Goal: Task Accomplishment & Management: Use online tool/utility

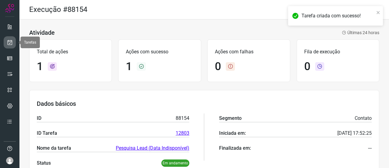
click at [15, 46] on link at bounding box center [10, 42] width 12 height 12
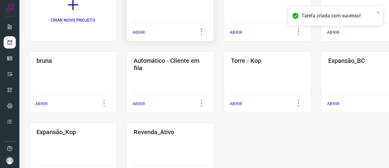
scroll to position [69, 0]
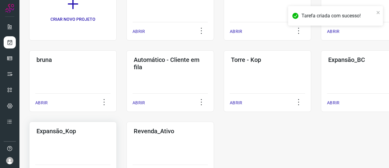
click at [72, 141] on div "Expansão_Kop ABRIR" at bounding box center [73, 151] width 88 height 61
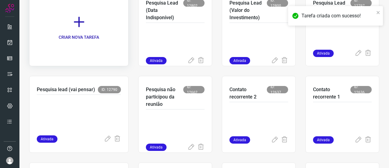
click at [88, 39] on p "CRIAR NOVA TAREFA" at bounding box center [79, 37] width 40 height 6
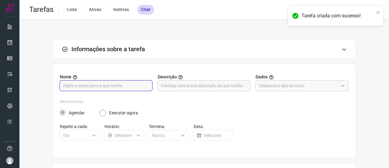
click at [88, 86] on input "text" at bounding box center [106, 85] width 86 height 10
click at [67, 85] on input "Pequisa Lead" at bounding box center [106, 85] width 86 height 10
click at [98, 84] on input "Pesquisa Lead" at bounding box center [106, 85] width 86 height 10
paste input "Solicitou contato/ajuda consultor"
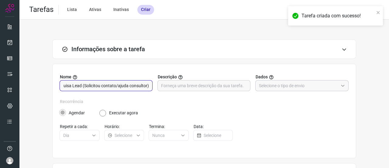
type input "Pesquisa Lead (Solicitou contato/ajuda consultor)"
click at [292, 84] on input "text" at bounding box center [298, 85] width 79 height 10
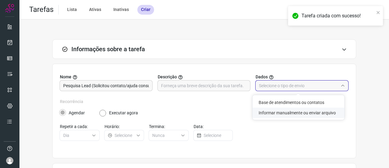
click at [273, 112] on li "Informar manualmente ou enviar arquivo" at bounding box center [299, 112] width 92 height 10
type input "Informar manualmente ou enviar arquivo"
radio input "false"
radio input "true"
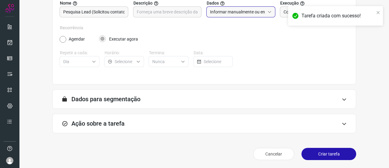
scroll to position [74, 0]
click at [154, 123] on div "Ação sobre a tarefa" at bounding box center [204, 122] width 304 height 19
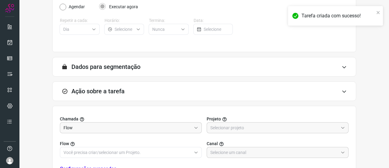
scroll to position [165, 0]
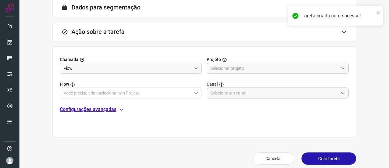
click at [223, 62] on label "Projeto" at bounding box center [278, 59] width 142 height 6
click at [223, 68] on input "text" at bounding box center [275, 68] width 128 height 10
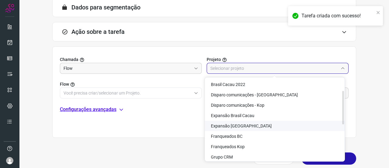
scroll to position [30, 0]
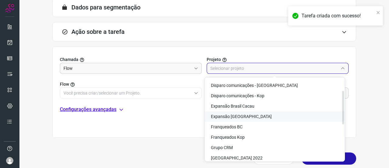
click at [255, 117] on li "Expansão [GEOGRAPHIC_DATA]" at bounding box center [275, 116] width 140 height 10
type input "Expansão [GEOGRAPHIC_DATA]"
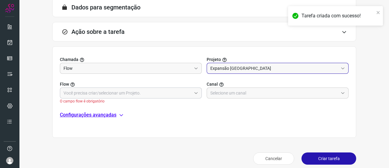
click at [83, 91] on input "text" at bounding box center [128, 93] width 128 height 10
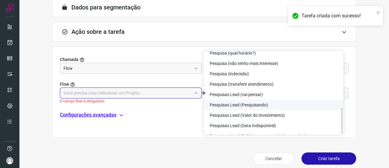
scroll to position [179, 0]
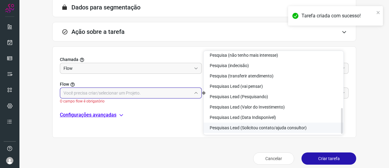
click at [288, 129] on span "Pesquisas Lead (Solicitou contato/ajuda consultor)" at bounding box center [258, 127] width 97 height 5
type input "Pesquisas Lead (Solicitou contato/ajuda consultor)"
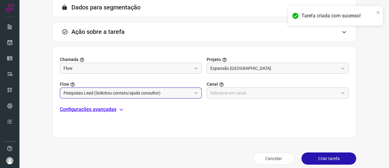
click at [231, 93] on input "text" at bounding box center [275, 93] width 128 height 10
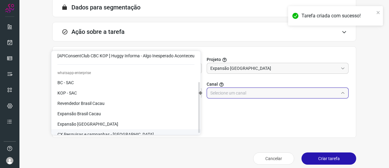
scroll to position [49, 0]
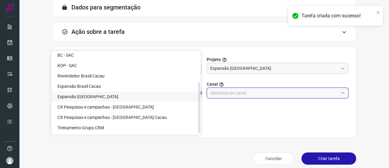
click at [102, 99] on li "Expansão [GEOGRAPHIC_DATA]" at bounding box center [125, 96] width 149 height 10
type input "Expansão [GEOGRAPHIC_DATA]"
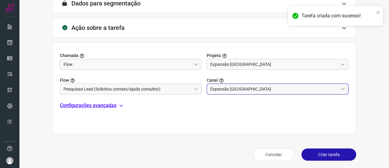
scroll to position [170, 0]
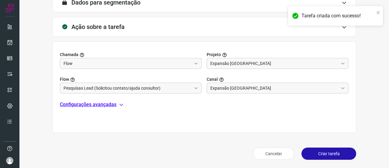
click at [327, 152] on button "Criar tarefa" at bounding box center [329, 153] width 55 height 12
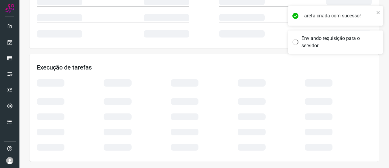
scroll to position [145, 0]
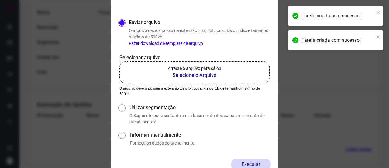
click at [185, 70] on p "Arraste o arquivo para cá ou" at bounding box center [195, 68] width 54 height 6
click at [0, 0] on input "Arraste o arquivo para cá ou Selecione o Arquivo" at bounding box center [0, 0] width 0 height 0
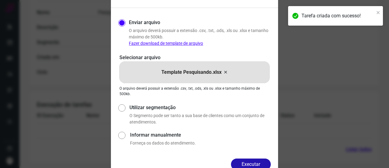
click at [248, 163] on button "Executar" at bounding box center [251, 164] width 40 height 12
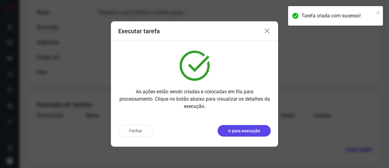
click at [233, 130] on p "Ir para execução" at bounding box center [245, 130] width 32 height 6
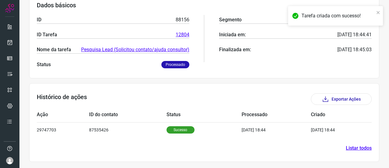
scroll to position [97, 0]
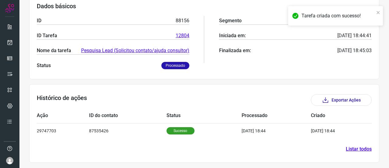
click at [350, 149] on link "Listar todos" at bounding box center [359, 148] width 26 height 7
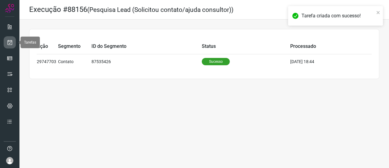
drag, startPoint x: 10, startPoint y: 41, endPoint x: 15, endPoint y: 43, distance: 5.8
click at [10, 41] on icon at bounding box center [10, 42] width 6 height 6
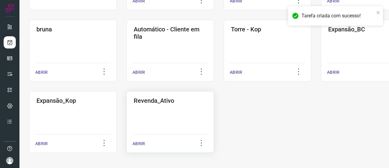
scroll to position [69, 0]
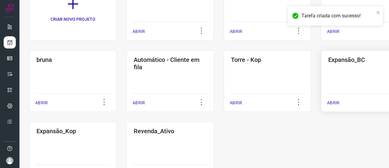
click at [342, 81] on div "Expansão_BC ABRIR" at bounding box center [365, 80] width 88 height 61
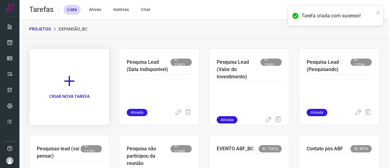
click at [67, 83] on icon at bounding box center [69, 80] width 13 height 13
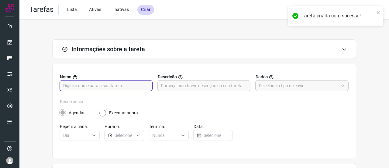
click at [108, 85] on input "text" at bounding box center [106, 85] width 86 height 10
paste input "Solicitou contato/ajuda consultor"
type input "Pesquisa Leads (Solicitou contato/ajuda consultor)"
click at [298, 84] on input "text" at bounding box center [298, 85] width 79 height 10
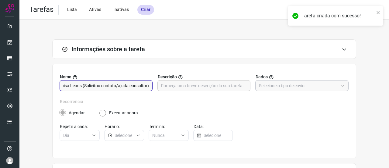
scroll to position [0, 0]
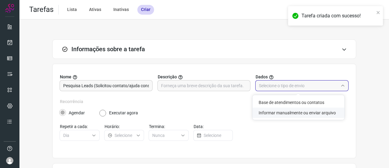
click at [294, 110] on li "Informar manualmente ou enviar arquivo" at bounding box center [299, 112] width 92 height 10
type input "Informar manualmente ou enviar arquivo"
radio input "false"
radio input "true"
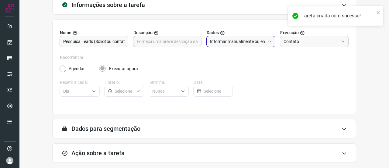
scroll to position [74, 0]
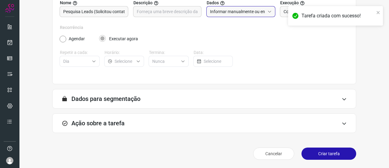
click at [143, 124] on div "Ação sobre a tarefa" at bounding box center [204, 122] width 304 height 19
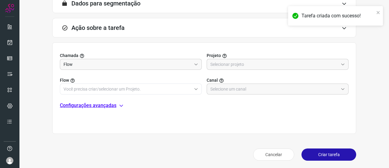
scroll to position [170, 0]
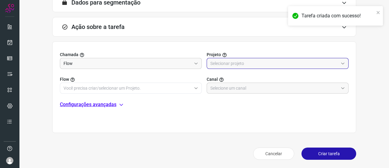
click at [226, 62] on input "text" at bounding box center [275, 63] width 128 height 10
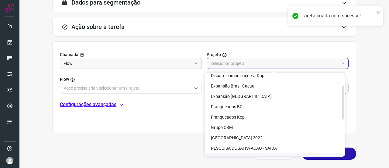
scroll to position [30, 0]
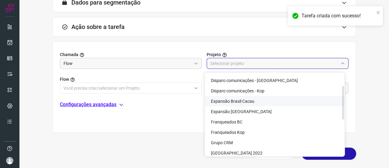
click at [245, 102] on span "Expansão Brasil Cacau" at bounding box center [233, 101] width 44 height 5
type input "Expansão Brasil Cacau"
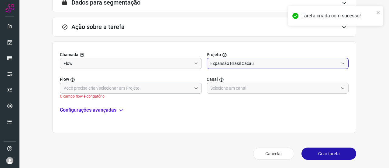
click at [119, 89] on input "text" at bounding box center [128, 88] width 128 height 10
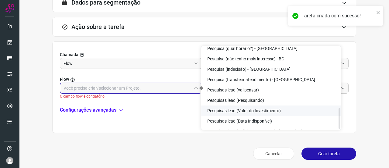
scroll to position [241, 0]
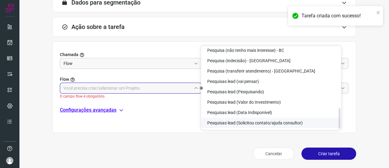
click at [273, 123] on span "Pesquisas lead (Solicitou contato/ajuda consultor)" at bounding box center [256, 122] width 96 height 5
type input "Pesquisas lead (Solicitou contato/ajuda consultor)"
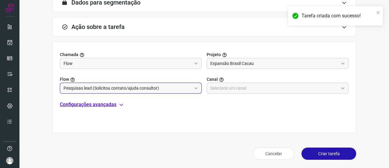
click at [239, 87] on input "text" at bounding box center [275, 88] width 128 height 10
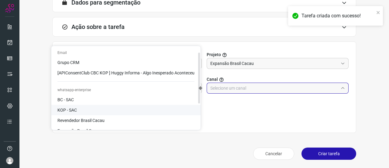
scroll to position [49, 0]
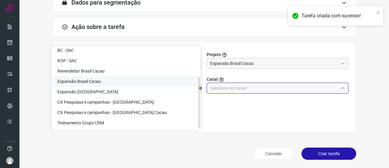
click at [99, 81] on span "Expansão Brasil Cacau" at bounding box center [80, 81] width 44 height 5
type input "Expansão Brasil Cacau"
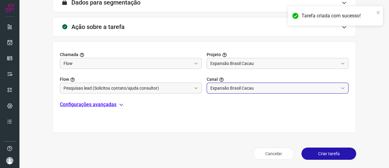
click at [325, 153] on button "Criar tarefa" at bounding box center [329, 153] width 55 height 12
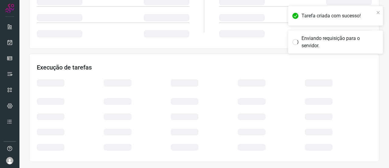
scroll to position [145, 0]
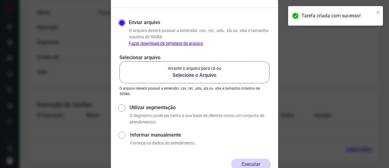
click at [194, 76] on b "Selecione o Arquivo" at bounding box center [195, 75] width 54 height 7
click at [0, 0] on input "Arraste o arquivo para cá ou Selecione o Arquivo" at bounding box center [0, 0] width 0 height 0
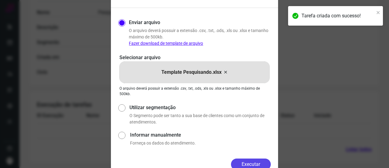
click at [252, 163] on button "Executar" at bounding box center [251, 164] width 40 height 12
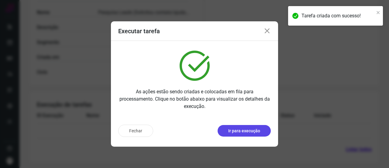
click at [242, 126] on button "Ir para execução" at bounding box center [244, 131] width 53 height 12
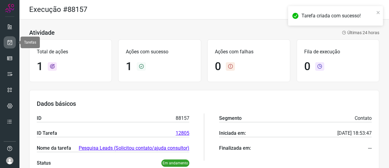
click at [11, 45] on link at bounding box center [10, 42] width 12 height 12
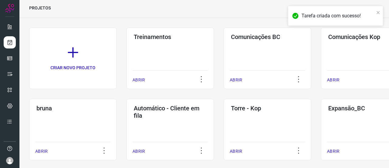
scroll to position [30, 0]
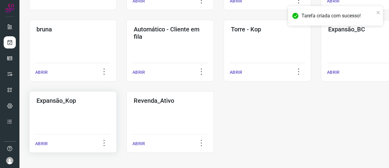
click at [80, 112] on div "Expansão_Kop ABRIR" at bounding box center [73, 121] width 88 height 61
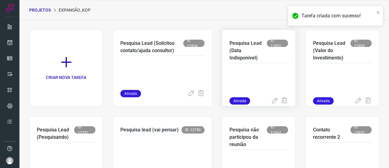
scroll to position [14, 0]
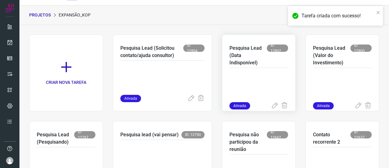
click at [246, 75] on p at bounding box center [259, 87] width 59 height 30
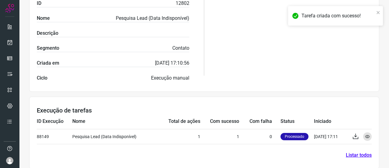
scroll to position [145, 0]
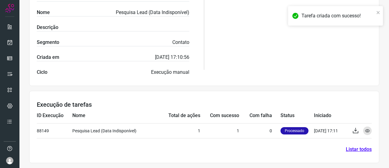
click at [352, 150] on link "Listar todos" at bounding box center [359, 148] width 26 height 7
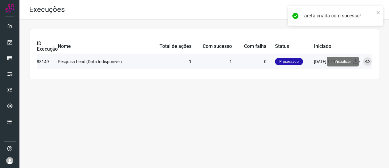
click at [369, 63] on icon at bounding box center [367, 61] width 5 height 5
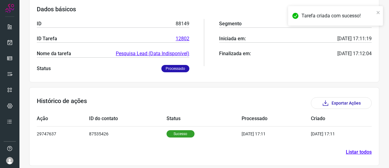
scroll to position [97, 0]
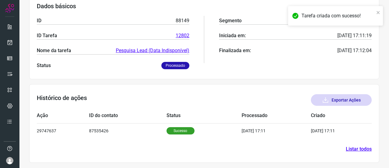
click at [349, 100] on button "Exportar Ações" at bounding box center [341, 100] width 61 height 12
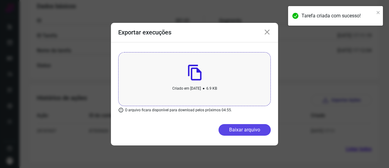
click at [235, 127] on button "Baixar arquivo" at bounding box center [245, 130] width 52 height 12
click at [213, 6] on div "Exportar execuções Criado em [DATE] • 6.9 KB O arquivo ficara disponível para d…" at bounding box center [194, 84] width 389 height 168
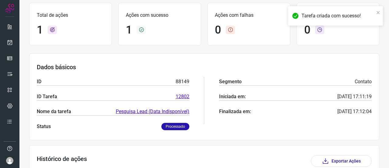
scroll to position [0, 0]
